Goal: Task Accomplishment & Management: Manage account settings

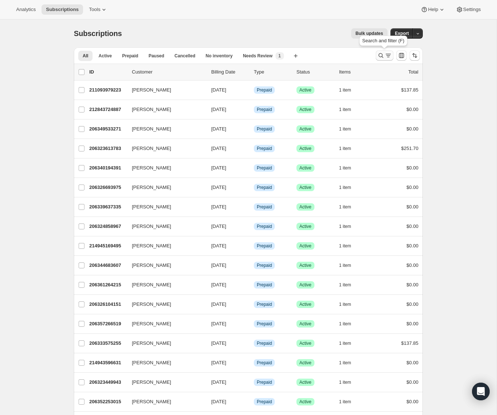
click at [377, 53] on button "Search and filter results" at bounding box center [385, 55] width 18 height 10
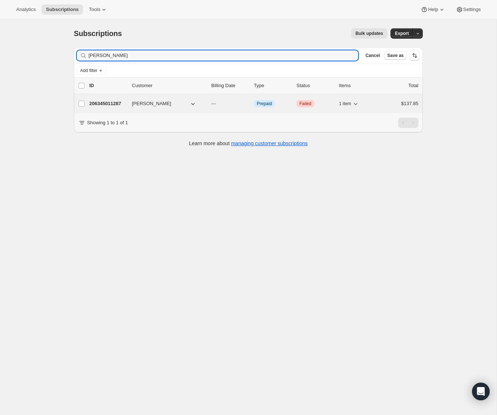
type input "laura oliv"
click at [105, 104] on p "206345011287" at bounding box center [107, 103] width 37 height 7
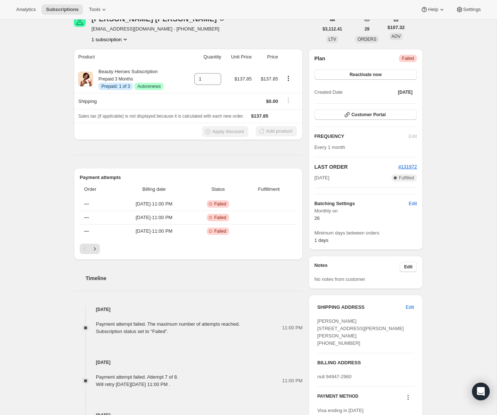
scroll to position [42, 0]
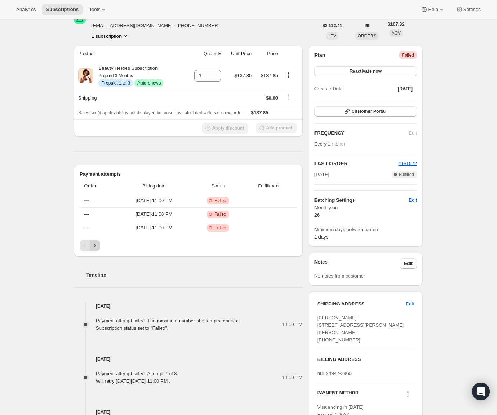
click at [94, 247] on icon "Next" at bounding box center [94, 245] width 7 height 7
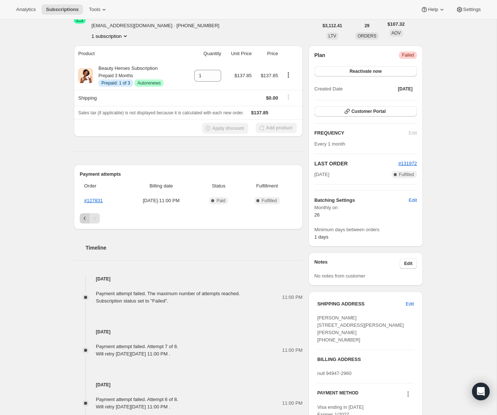
click at [86, 220] on icon "Previous" at bounding box center [84, 218] width 7 height 7
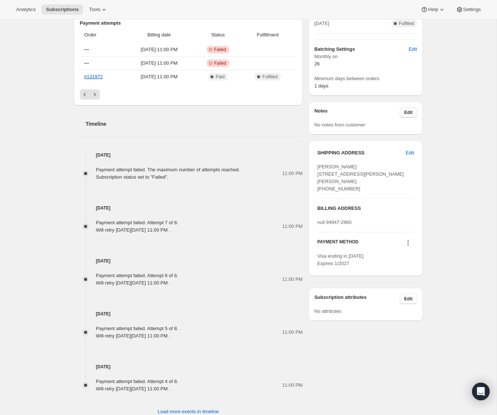
scroll to position [215, 0]
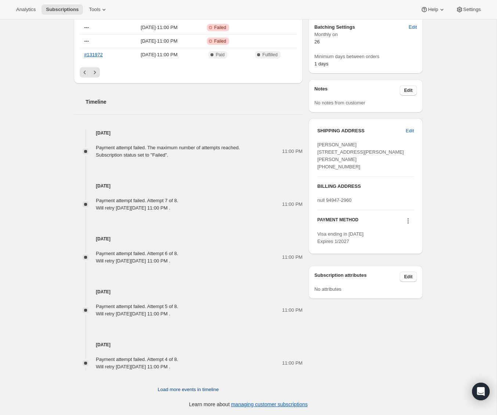
click at [209, 389] on span "Load more events in timeline" at bounding box center [188, 389] width 61 height 7
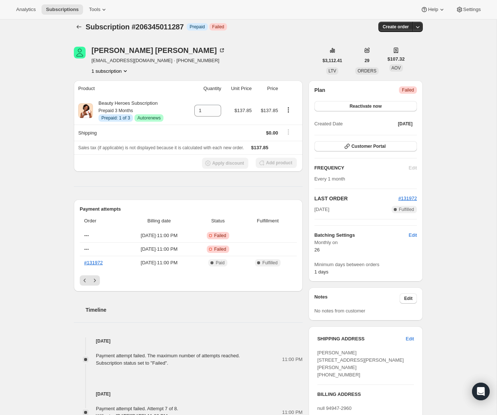
scroll to position [1, 0]
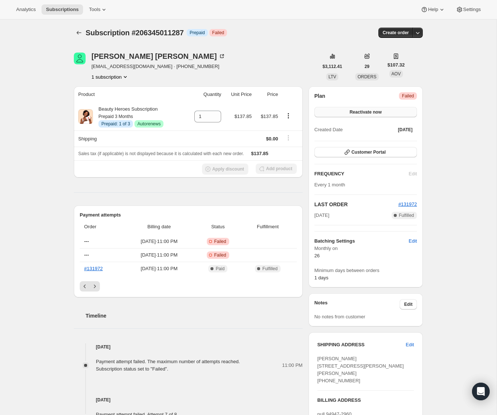
click at [405, 109] on button "Reactivate now" at bounding box center [365, 112] width 102 height 10
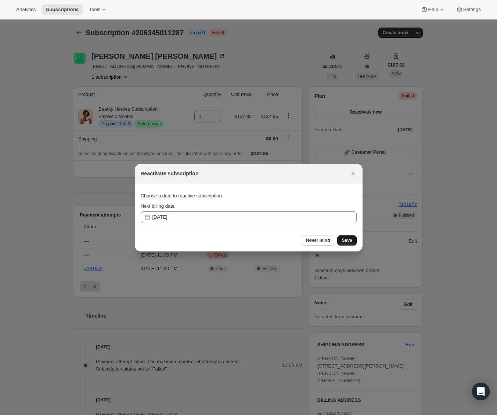
click at [342, 238] on span "Save" at bounding box center [347, 240] width 10 height 6
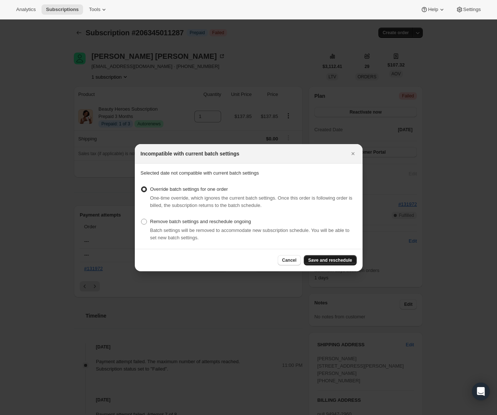
click at [339, 262] on span "Save and reschedule" at bounding box center [330, 260] width 44 height 6
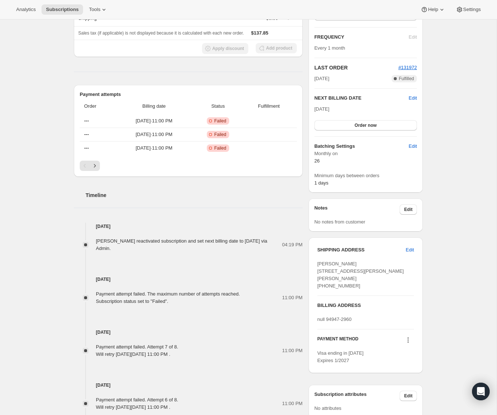
scroll to position [119, 0]
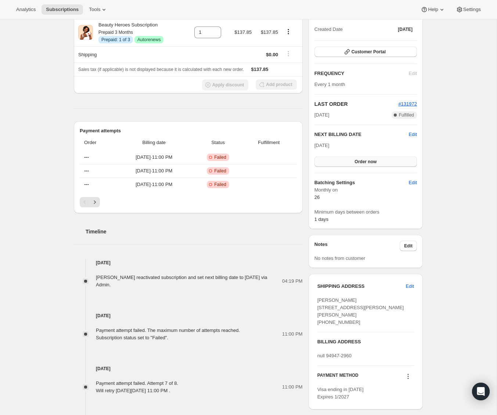
click at [384, 156] on button "Order now" at bounding box center [365, 161] width 102 height 10
click at [383, 159] on button "Click to confirm" at bounding box center [365, 161] width 102 height 10
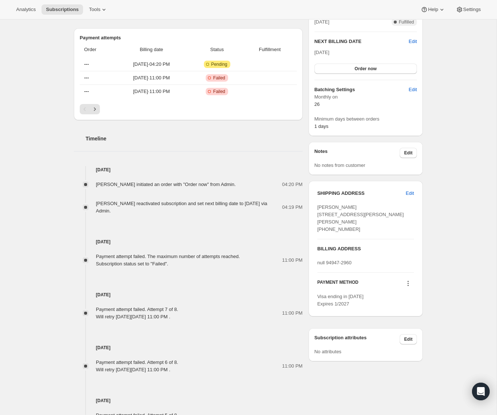
scroll to position [172, 0]
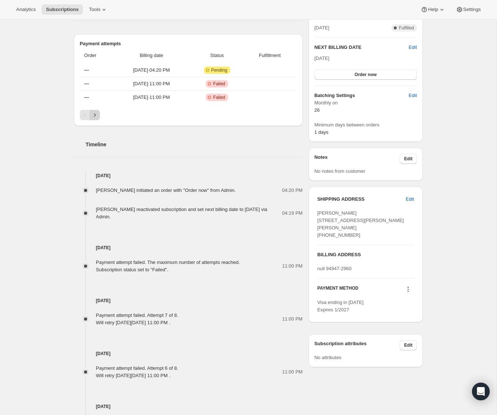
click at [94, 115] on icon "Next" at bounding box center [94, 114] width 7 height 7
click at [95, 115] on icon "Next" at bounding box center [94, 114] width 7 height 7
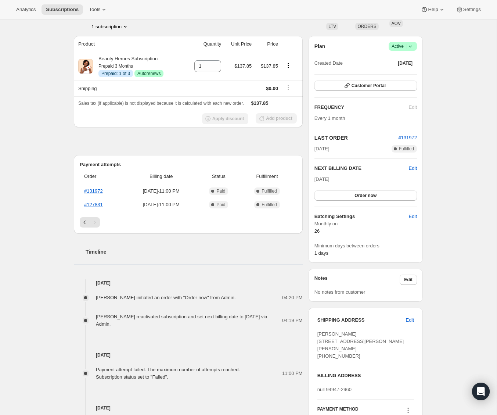
scroll to position [48, 0]
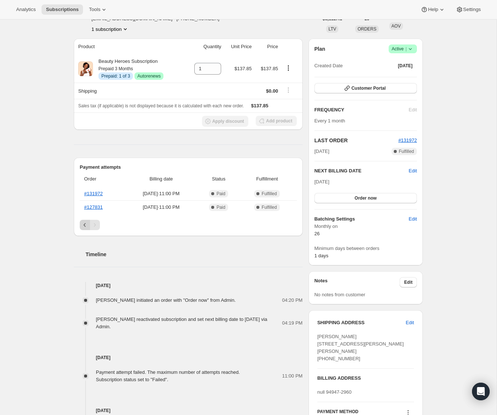
click at [80, 226] on button "Previous" at bounding box center [85, 225] width 10 height 10
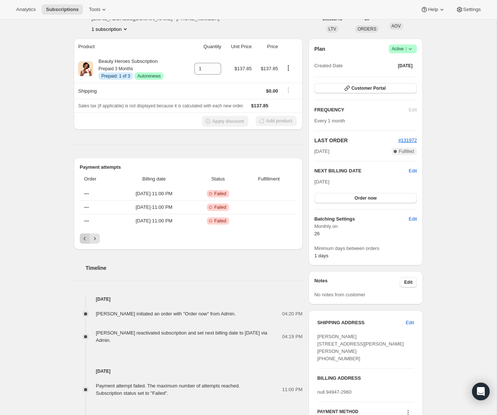
click at [83, 234] on button "Previous" at bounding box center [85, 238] width 10 height 10
click at [83, 234] on div "Pagination" at bounding box center [85, 238] width 10 height 10
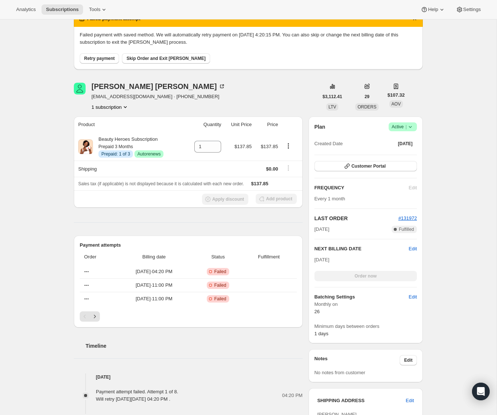
scroll to position [48, 0]
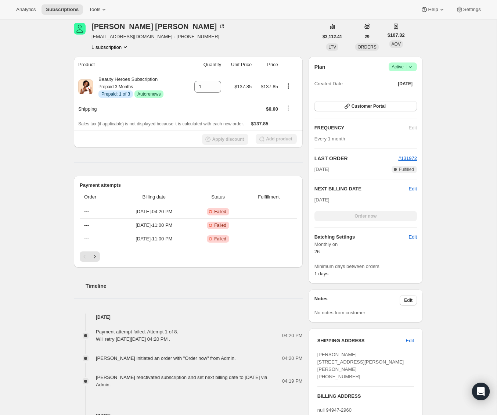
scroll to position [81, 0]
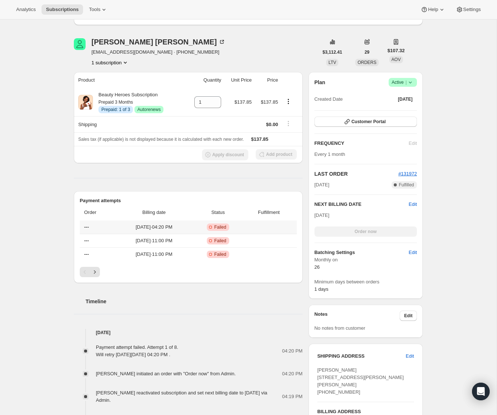
click at [138, 227] on span "Sep 3, 2025 · 04:20 PM" at bounding box center [154, 226] width 73 height 7
click at [86, 226] on span "---" at bounding box center [86, 227] width 5 height 6
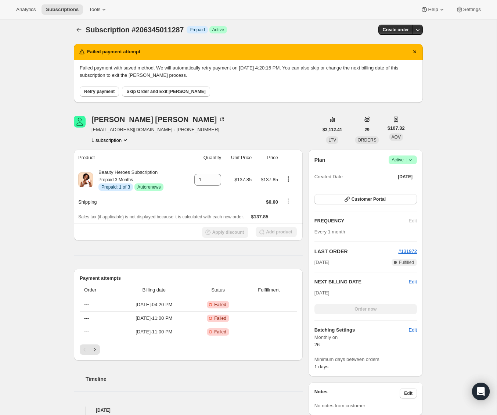
scroll to position [4, 0]
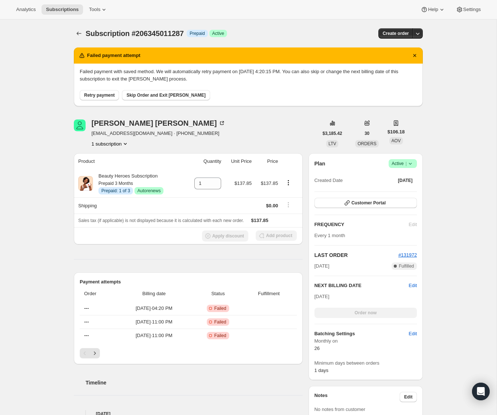
click at [47, 200] on div "Subscription #206345011287. This page is ready Subscription #206345011287 Info …" at bounding box center [248, 380] width 497 height 722
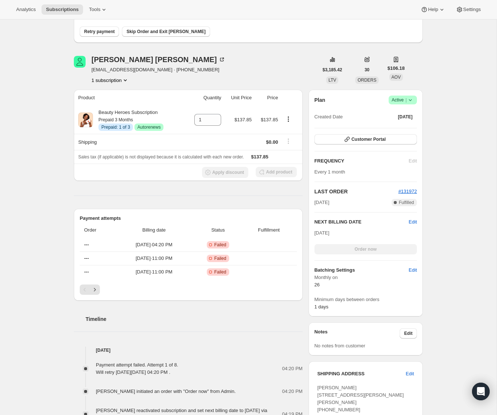
scroll to position [57, 0]
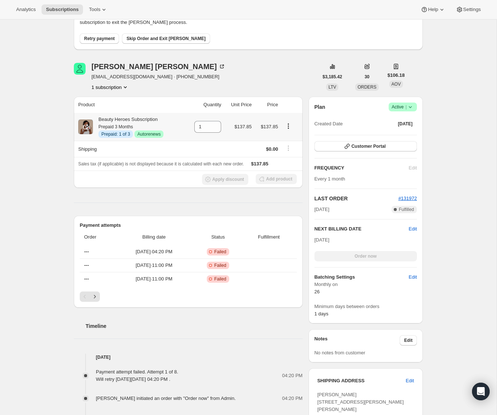
click at [287, 127] on icon "Product actions" at bounding box center [288, 125] width 7 height 7
click at [461, 132] on div "Subscription #206345011287. This page is ready Subscription #206345011287 Info …" at bounding box center [248, 324] width 497 height 722
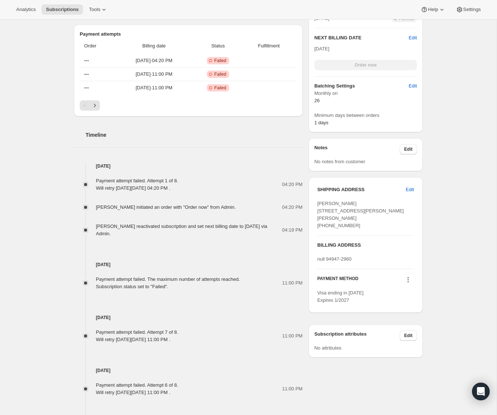
scroll to position [242, 0]
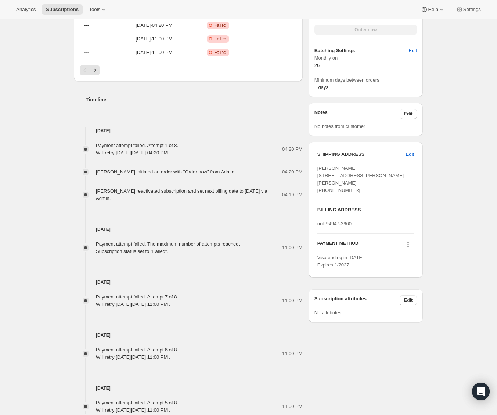
scroll to position [292, 0]
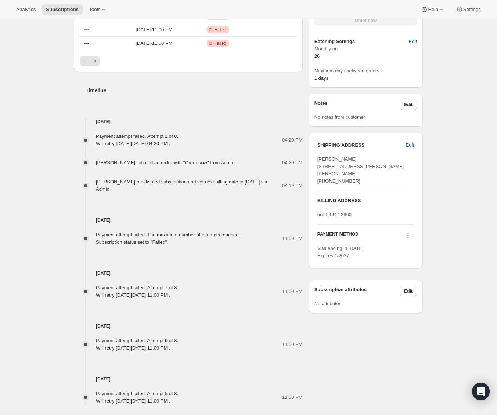
click at [406, 239] on icon at bounding box center [407, 234] width 7 height 7
click at [449, 239] on div "Subscription #206345011287. This page is ready Subscription #206345011287 Info …" at bounding box center [248, 88] width 497 height 722
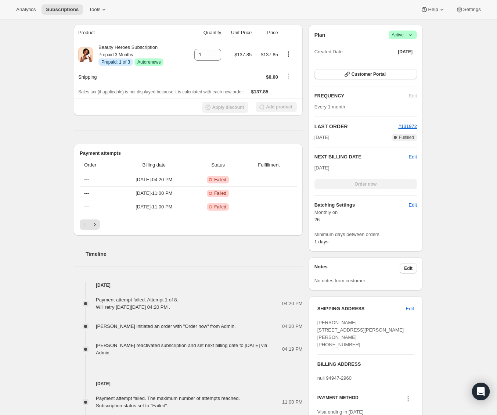
scroll to position [0, 0]
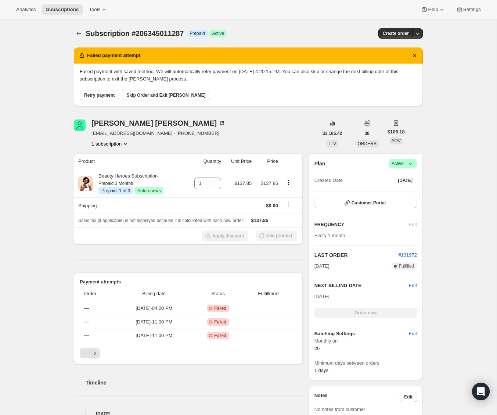
click at [103, 95] on span "Retry payment" at bounding box center [99, 95] width 30 height 6
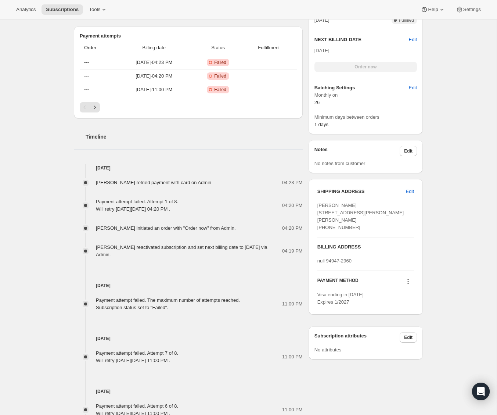
click at [407, 285] on icon at bounding box center [407, 281] width 7 height 7
click at [434, 291] on div "Subscription #206345011287. This page is ready Subscription #206345011287 Info …" at bounding box center [248, 144] width 497 height 741
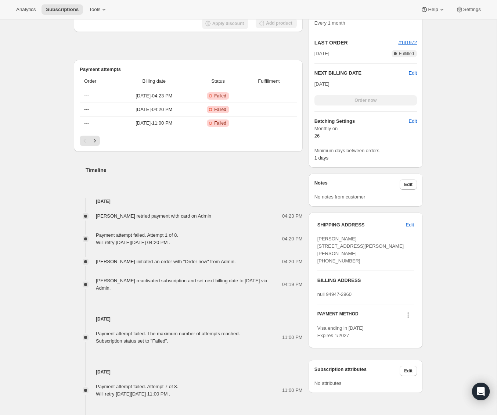
scroll to position [280, 0]
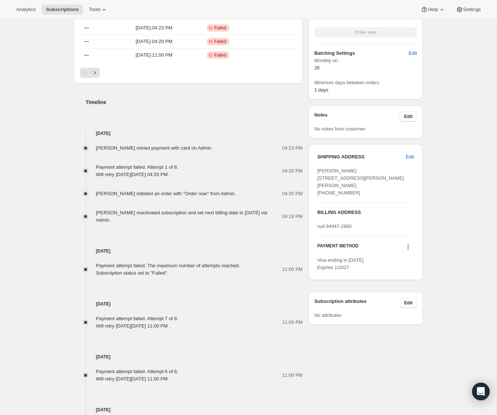
click at [408, 251] on icon at bounding box center [407, 246] width 7 height 7
click at [413, 284] on button "Select payment method" at bounding box center [406, 288] width 56 height 12
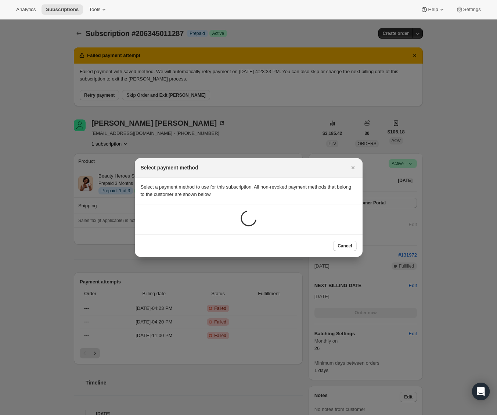
scroll to position [0, 0]
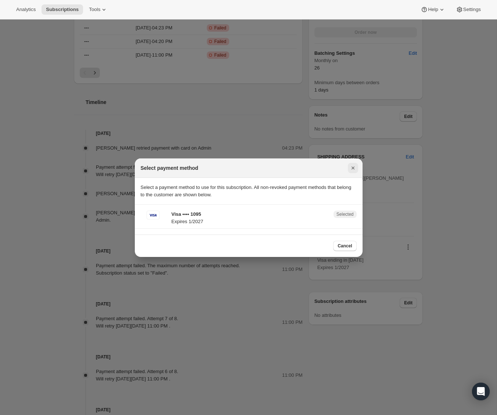
click at [352, 163] on button "Close" at bounding box center [353, 168] width 10 height 10
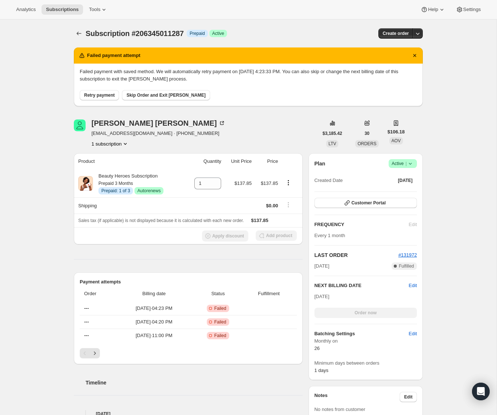
scroll to position [280, 0]
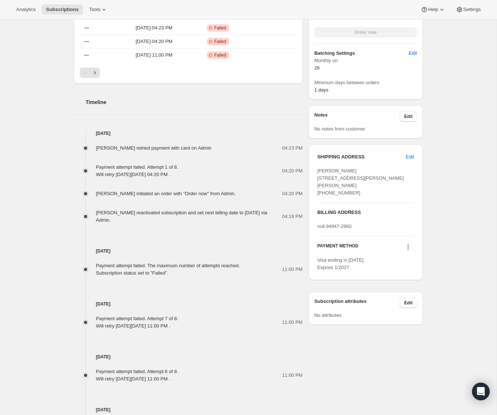
click at [405, 251] on icon at bounding box center [407, 246] width 7 height 7
click at [422, 295] on button "Add credit card" at bounding box center [406, 300] width 56 height 12
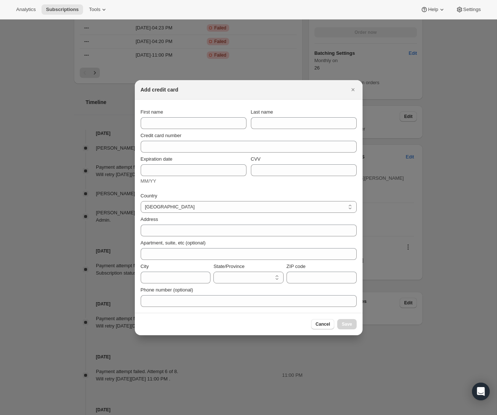
scroll to position [0, 0]
click at [164, 205] on select "Albania Australia Austria Bahamas Bahrain Belgium Bermuda Bosnia And Herzegovin…" at bounding box center [249, 207] width 216 height 12
select select "US"
click at [141, 201] on select "Albania Australia Austria Bahamas Bahrain Belgium Bermuda Bosnia And Herzegovin…" at bounding box center [249, 207] width 216 height 12
select select "AL"
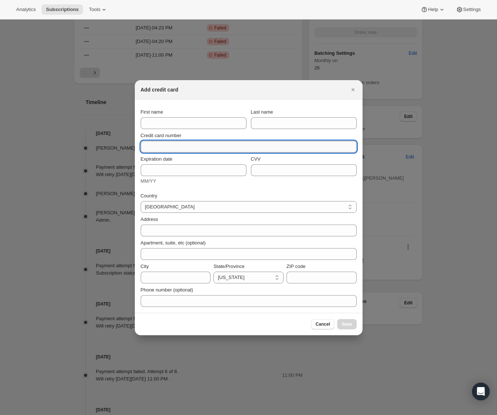
click at [169, 144] on input "Credit card number" at bounding box center [246, 147] width 210 height 12
click at [165, 145] on input "Credit card number" at bounding box center [246, 147] width 210 height 12
click at [174, 118] on input "First name" at bounding box center [194, 123] width 106 height 12
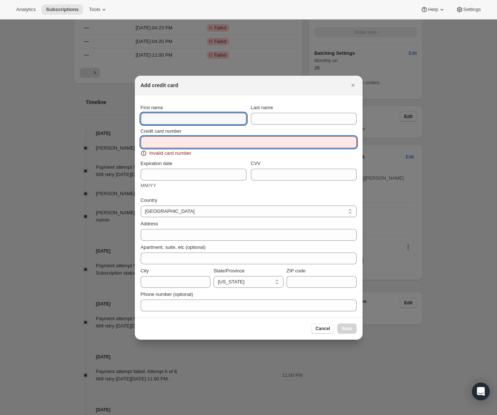
click at [159, 142] on input "Credit card number" at bounding box center [246, 142] width 210 height 12
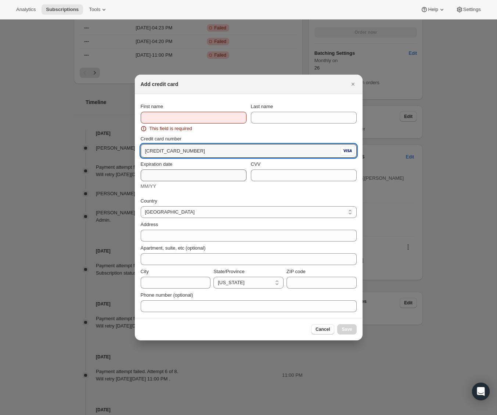
type input "4306 7510 0929 5040"
click at [151, 177] on input "Expiration date" at bounding box center [194, 175] width 106 height 12
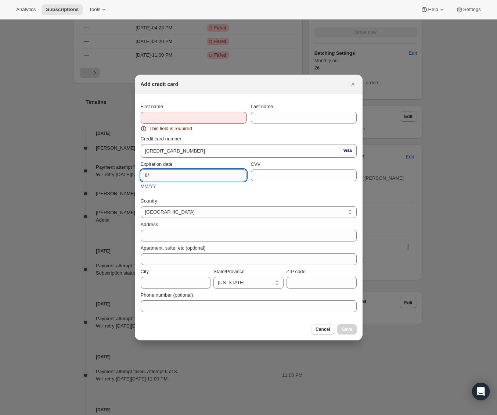
type input "8"
type input "08/27"
click at [264, 176] on input "CVV" at bounding box center [304, 175] width 106 height 12
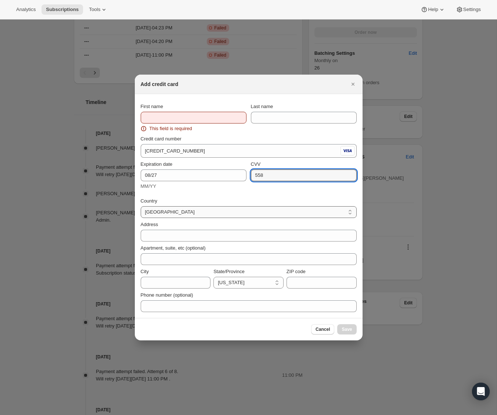
type input "558"
click at [207, 213] on select "Albania Australia Austria Bahamas Bahrain Belgium Bermuda Bosnia And Herzegovin…" at bounding box center [249, 212] width 216 height 12
click at [141, 206] on select "Albania Australia Austria Bahamas Bahrain Belgium Bermuda Bosnia And Herzegovin…" at bounding box center [249, 212] width 216 height 12
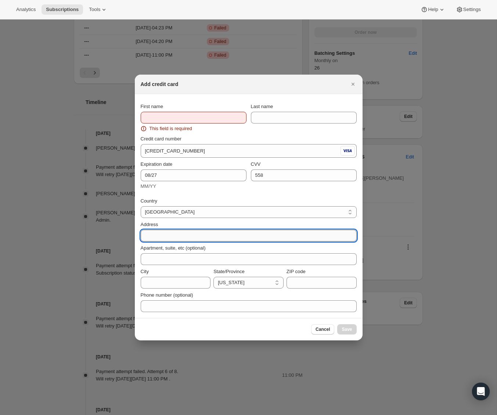
click at [191, 235] on input "Address" at bounding box center [249, 236] width 216 height 12
click at [317, 282] on input "ZIP code" at bounding box center [322, 283] width 70 height 12
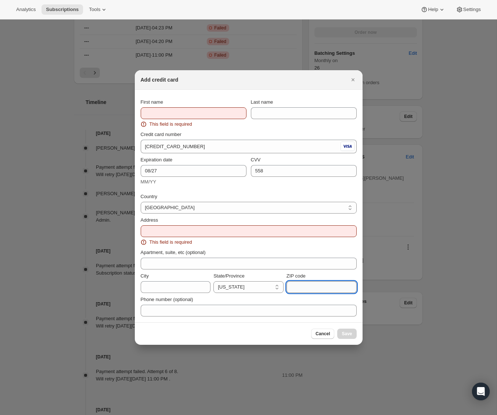
type input "94947"
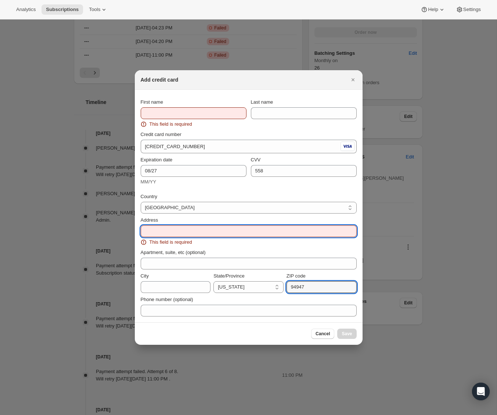
click at [202, 234] on input "Address" at bounding box center [249, 231] width 216 height 12
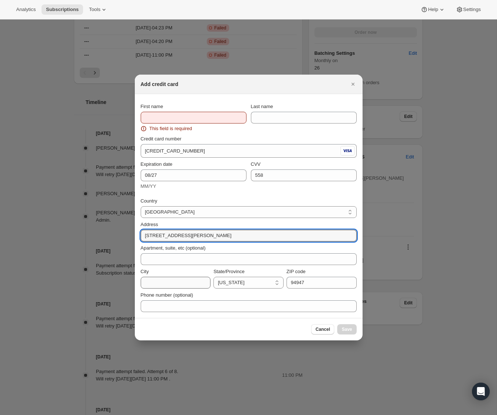
type input "1 Maryjane Lane"
click at [158, 284] on input "City" at bounding box center [176, 283] width 70 height 12
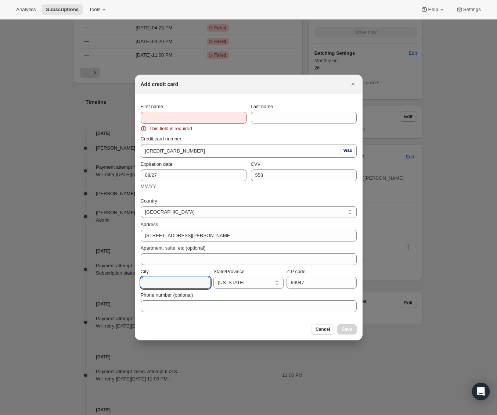
type input "Novato"
click at [223, 284] on select "Alabama Alaska American Samoa Arizona Arkansas Armed Forces Americas Armed Forc…" at bounding box center [248, 283] width 70 height 12
select select "CA"
click at [213, 277] on select "Alabama Alaska American Samoa Arizona Arkansas Armed Forces Americas Armed Forc…" at bounding box center [248, 283] width 70 height 12
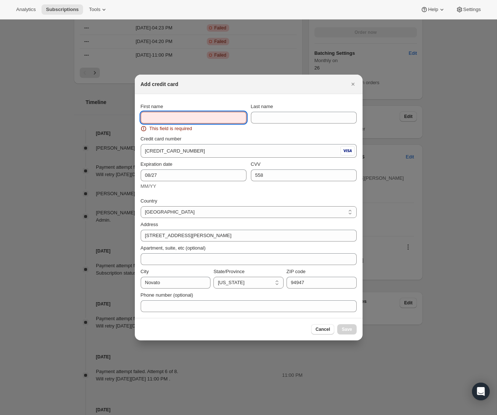
click at [202, 119] on input "First name" at bounding box center [194, 118] width 106 height 12
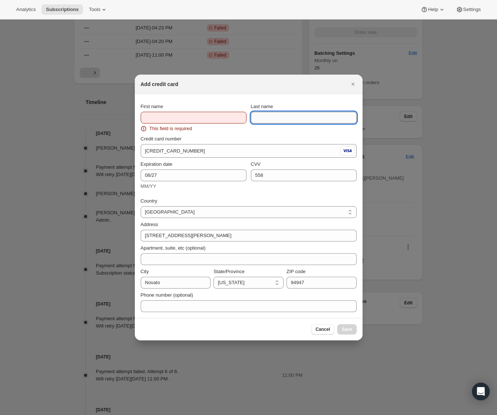
click at [258, 116] on input "Last name" at bounding box center [304, 118] width 106 height 12
click at [307, 118] on input "Last name" at bounding box center [304, 118] width 106 height 12
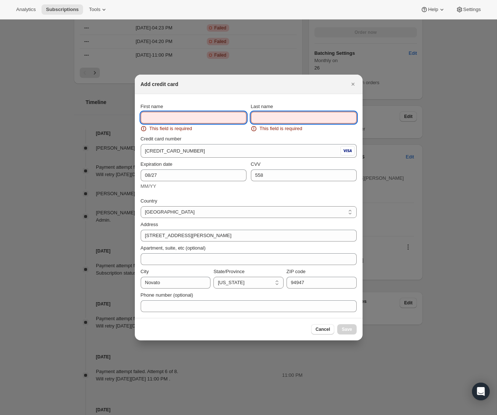
click at [218, 119] on input "First name" at bounding box center [194, 118] width 106 height 12
click at [287, 122] on input "Last name" at bounding box center [304, 118] width 106 height 12
click at [214, 116] on input "First name" at bounding box center [194, 118] width 106 height 12
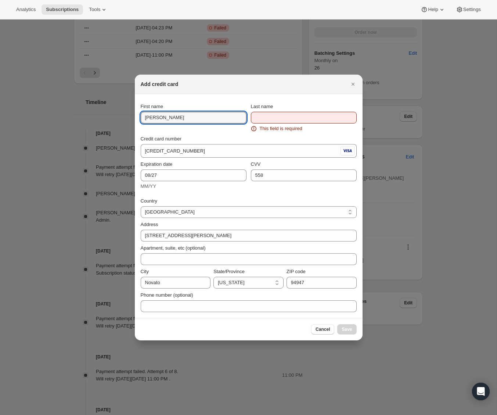
type input "[PERSON_NAME]"
click at [264, 119] on input "Last name" at bounding box center [304, 118] width 106 height 12
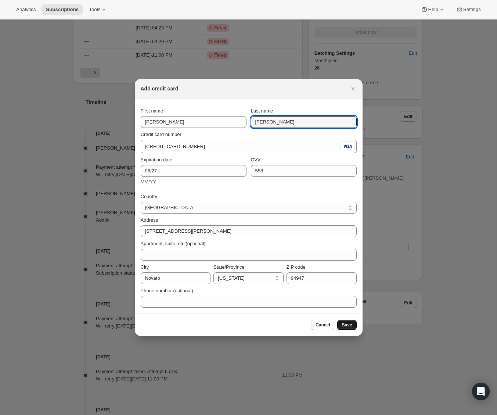
type input "[PERSON_NAME]"
click at [346, 326] on span "Save" at bounding box center [347, 325] width 10 height 6
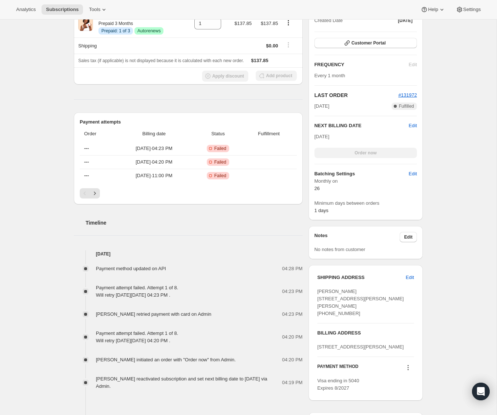
scroll to position [30, 0]
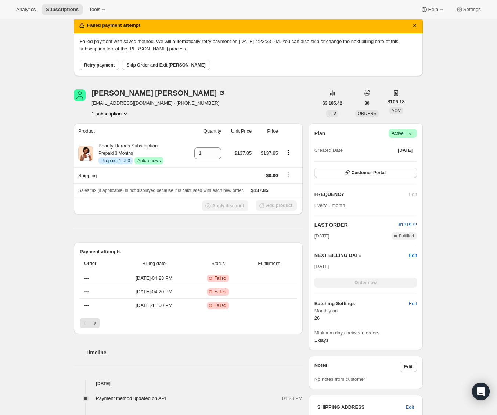
click at [106, 65] on span "Retry payment" at bounding box center [99, 65] width 30 height 6
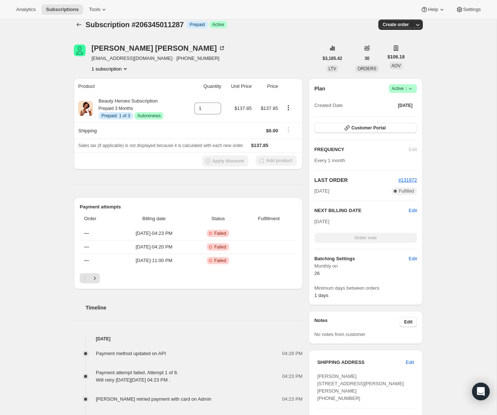
scroll to position [0, 0]
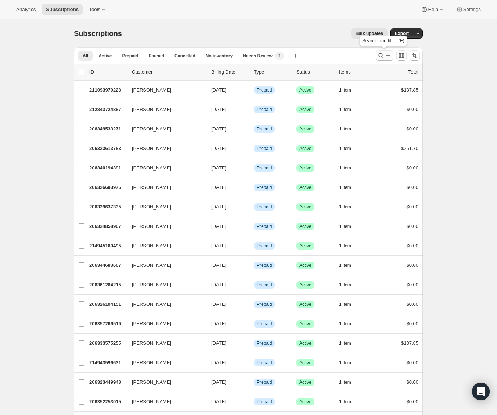
click at [382, 54] on icon "Search and filter results" at bounding box center [380, 55] width 7 height 7
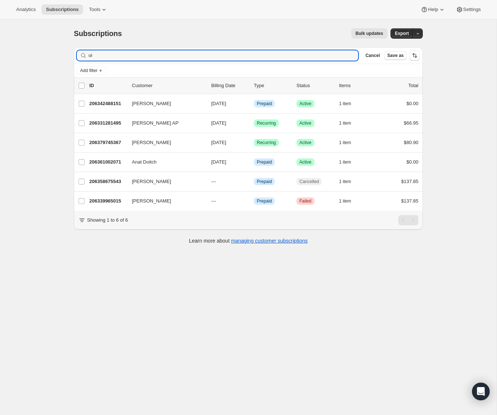
type input "o"
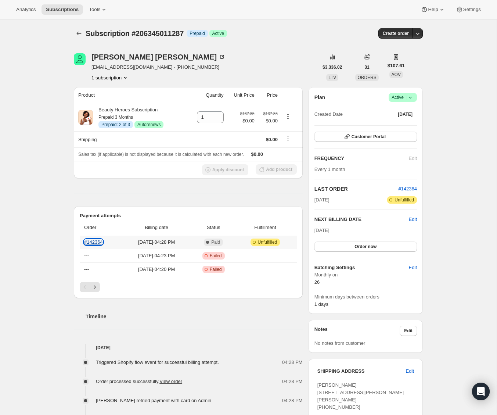
click at [96, 240] on link "#142364" at bounding box center [93, 242] width 19 height 6
click at [388, 245] on button "Order now" at bounding box center [365, 246] width 102 height 10
click at [370, 246] on span "Click to confirm" at bounding box center [365, 247] width 33 height 6
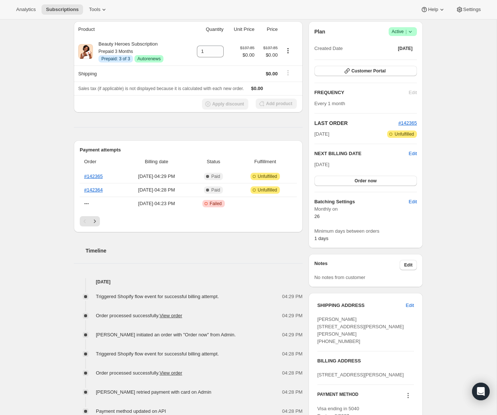
scroll to position [71, 0]
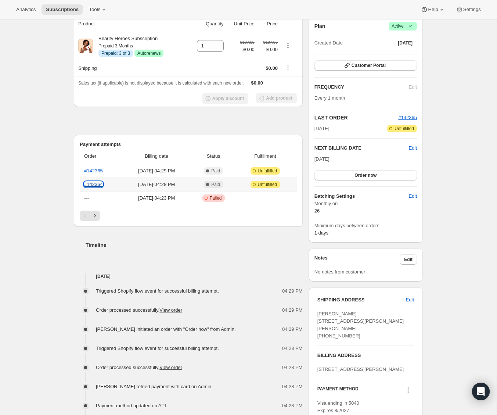
click at [98, 183] on link "#142364" at bounding box center [93, 184] width 19 height 6
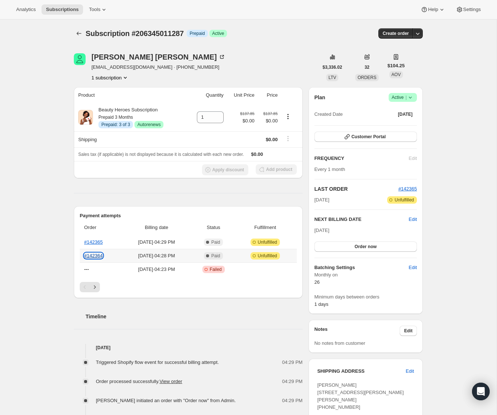
click at [101, 255] on link "#142364" at bounding box center [93, 256] width 19 height 6
